Goal: Check status: Check status

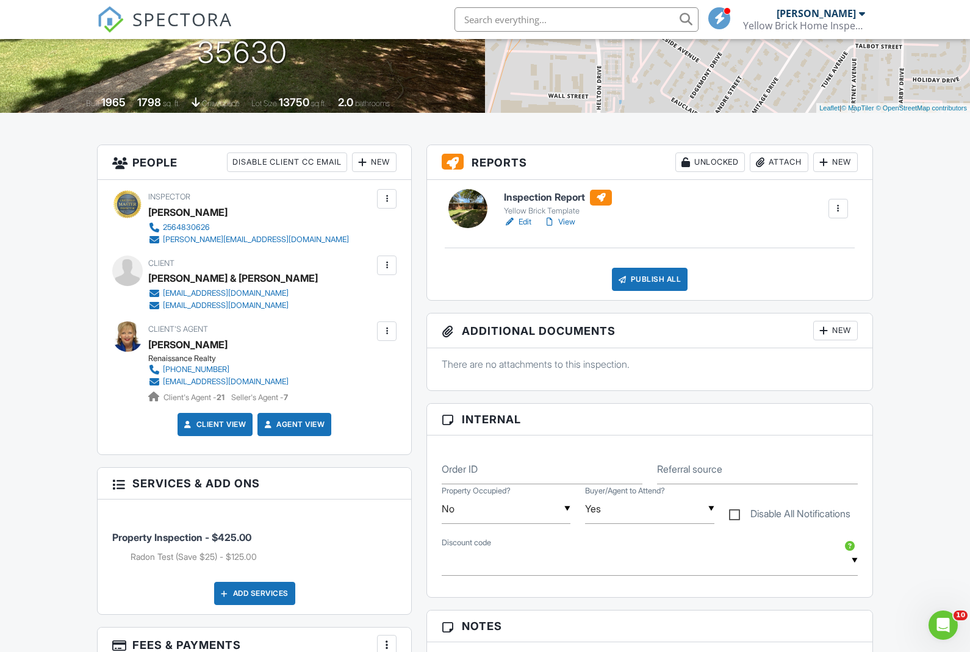
scroll to position [211, 0]
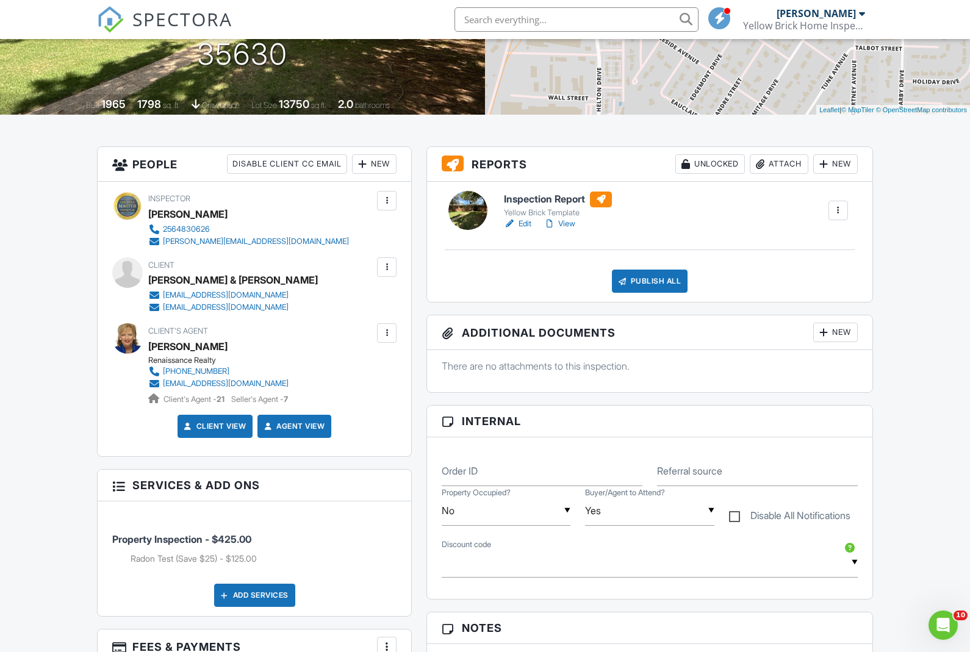
click at [571, 228] on link "View" at bounding box center [559, 224] width 32 height 12
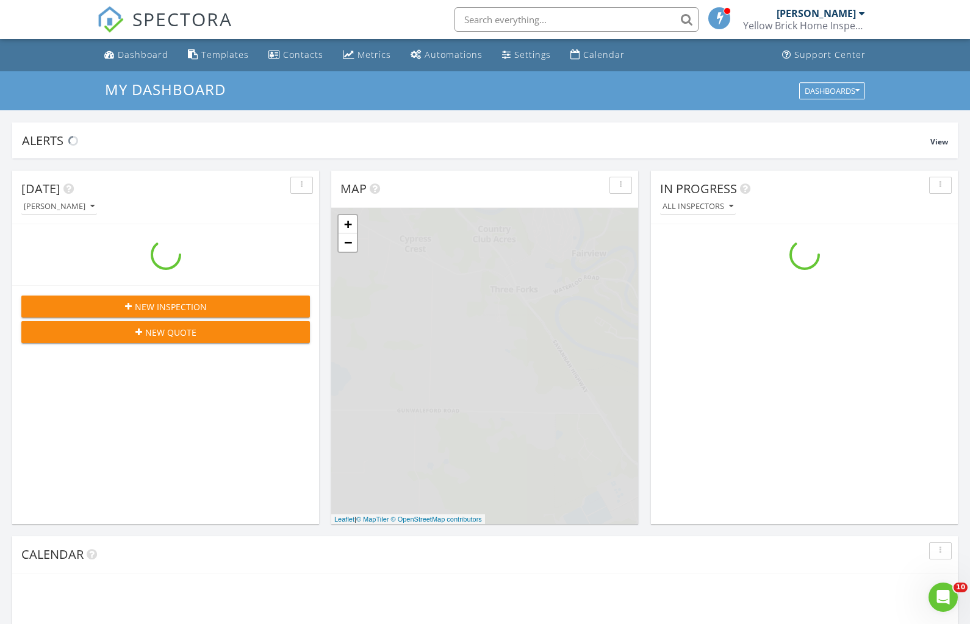
scroll to position [1110, 970]
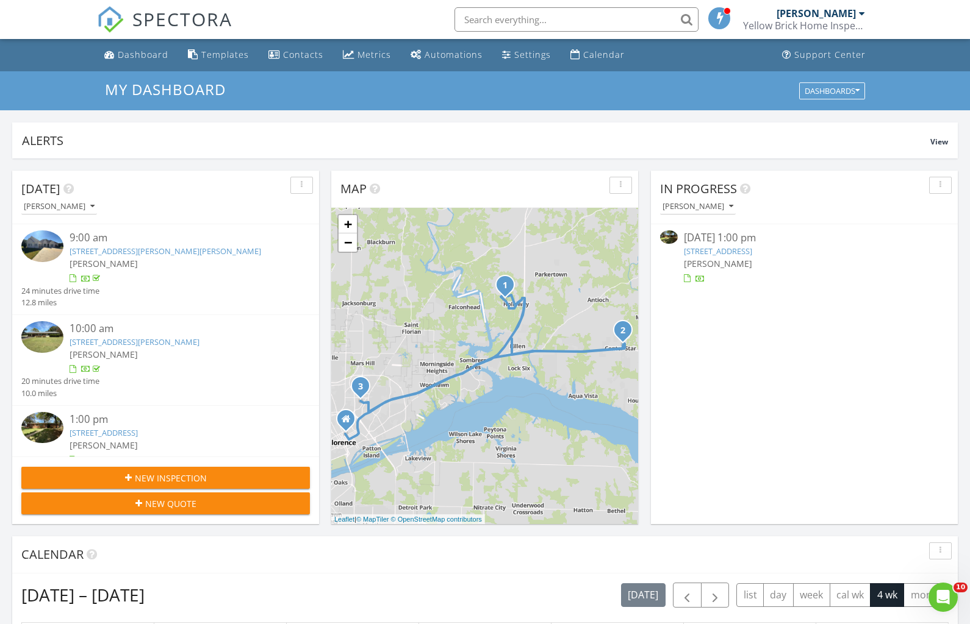
click at [752, 249] on link "1501 Duntreath Ave, Florence, AL 35630" at bounding box center [718, 251] width 68 height 11
click at [752, 254] on link "1501 Duntreath Ave, Florence, AL 35630" at bounding box center [718, 251] width 68 height 11
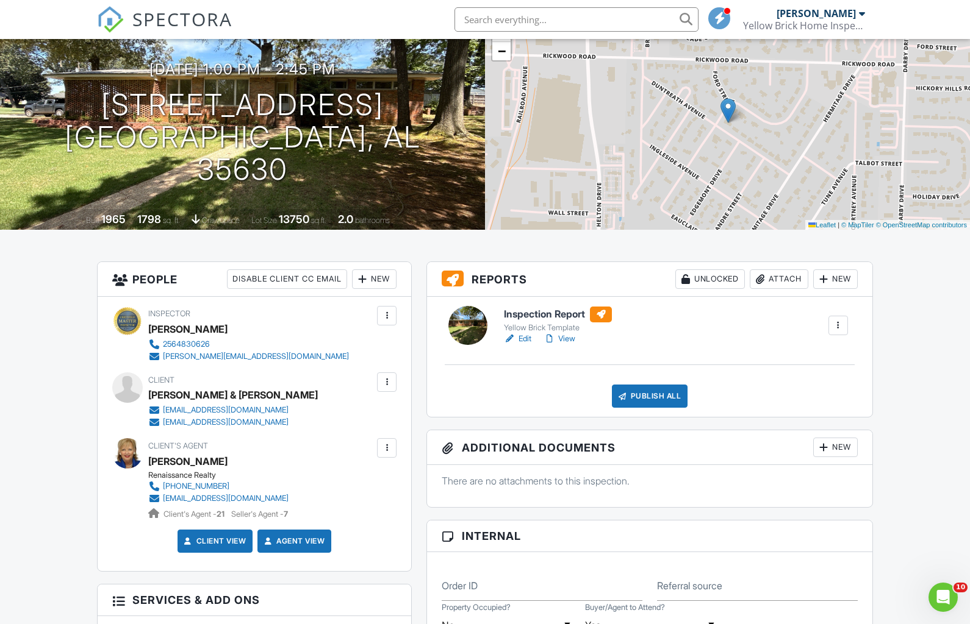
scroll to position [107, 0]
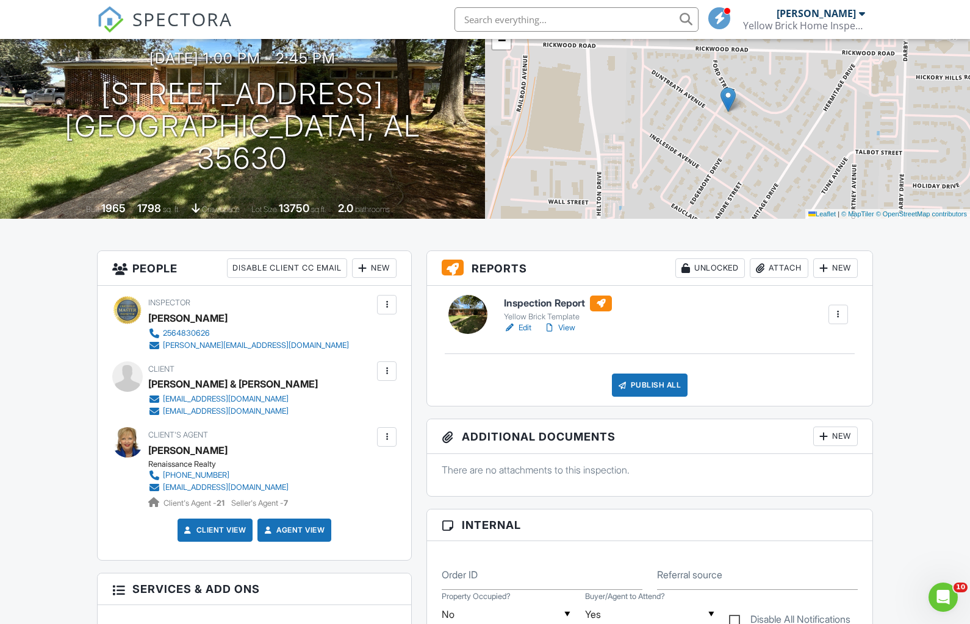
click at [566, 329] on link "View" at bounding box center [559, 328] width 32 height 12
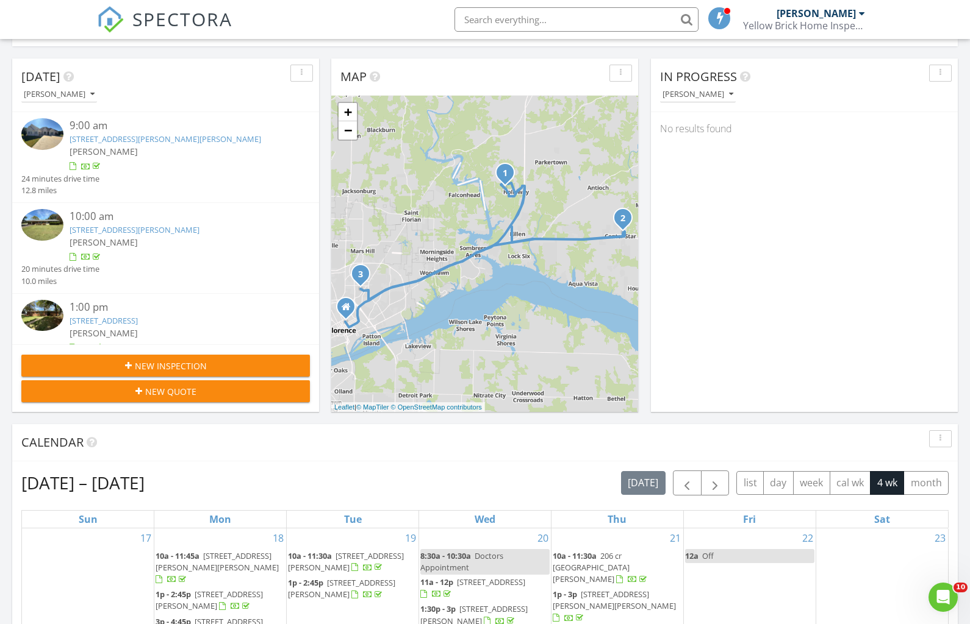
scroll to position [76, 0]
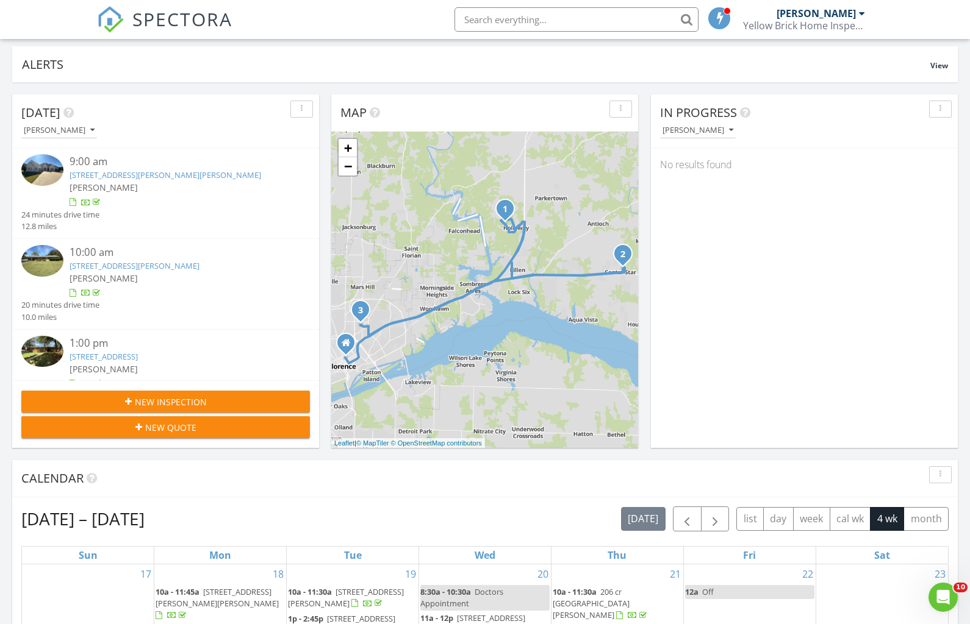
click at [139, 363] on div "[PERSON_NAME]" at bounding box center [178, 369] width 216 height 13
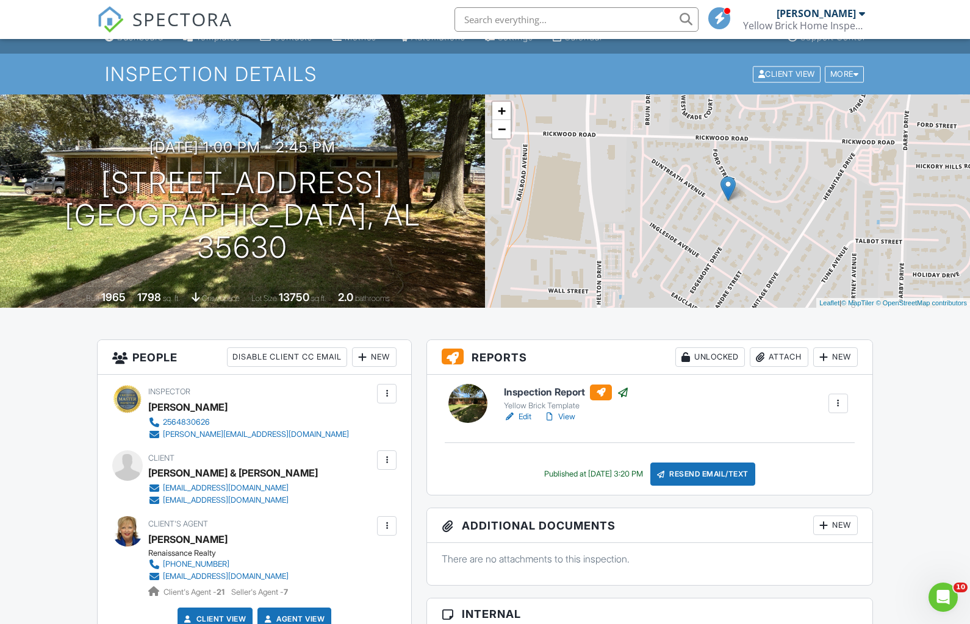
scroll to position [9, 0]
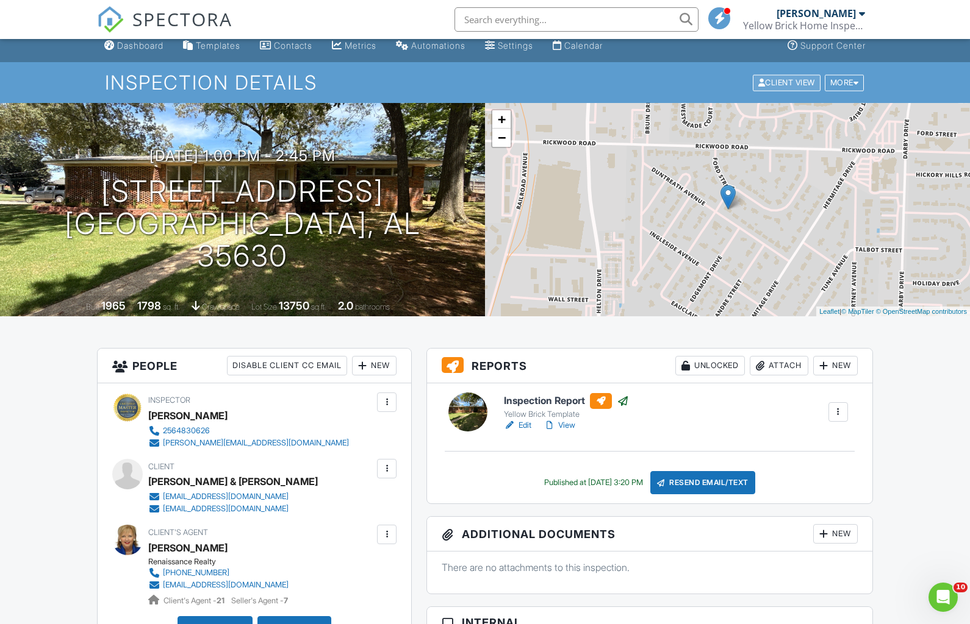
click at [785, 79] on div "Client View" at bounding box center [786, 82] width 68 height 16
